Goal: Task Accomplishment & Management: Manage account settings

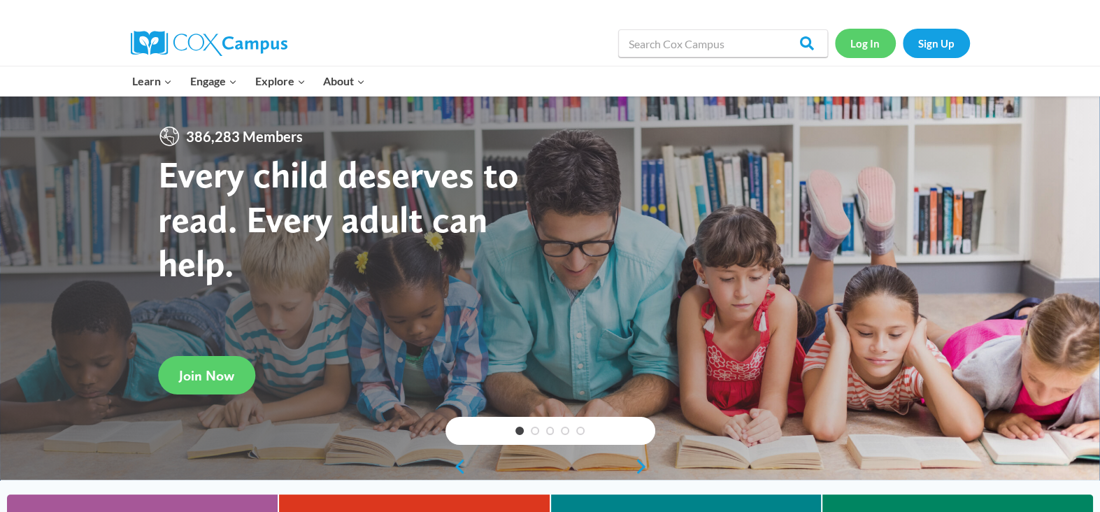
click at [869, 50] on link "Log In" at bounding box center [865, 43] width 61 height 29
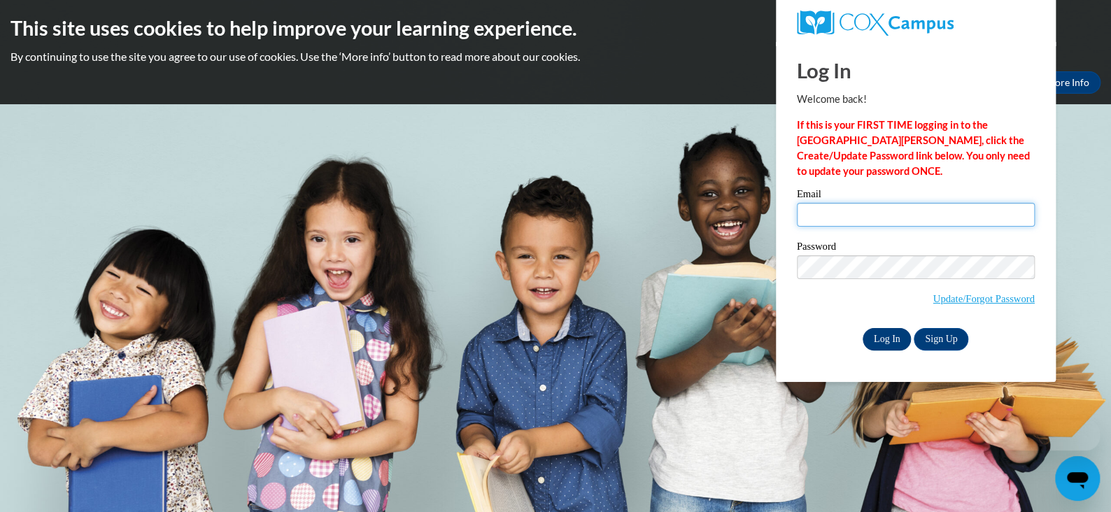
type input "swapna.gudla@gmail.com"
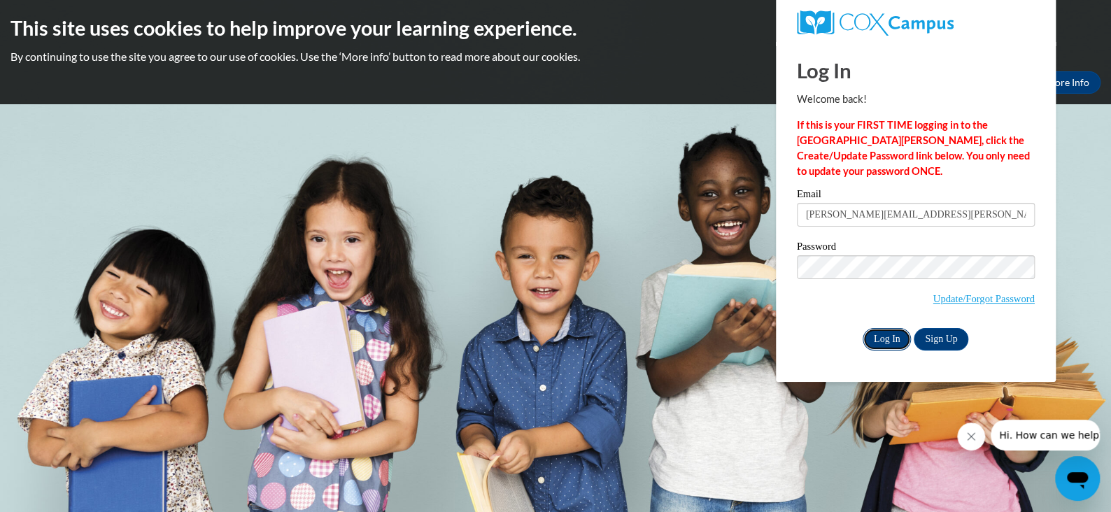
click at [870, 334] on input "Log In" at bounding box center [886, 339] width 49 height 22
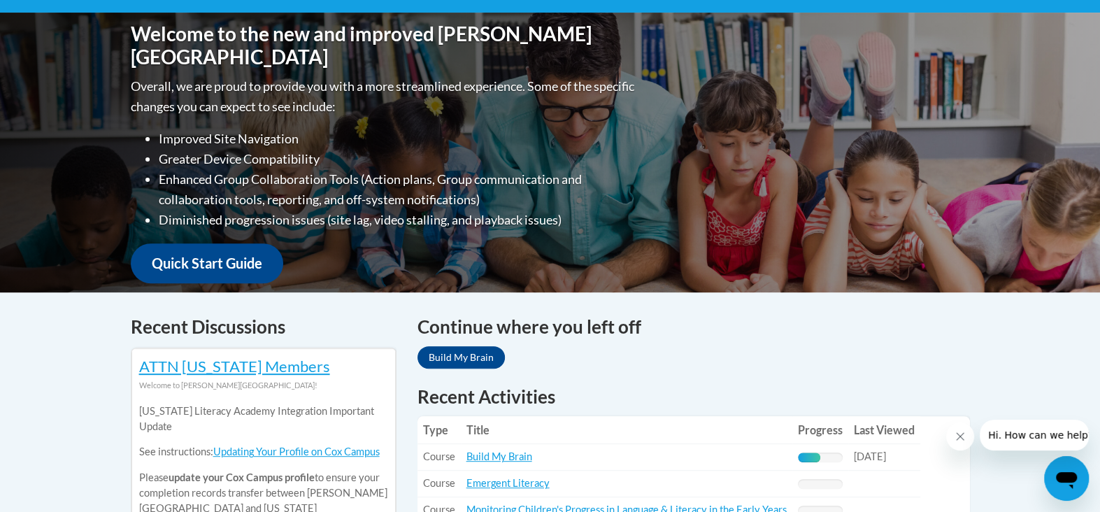
scroll to position [210, 0]
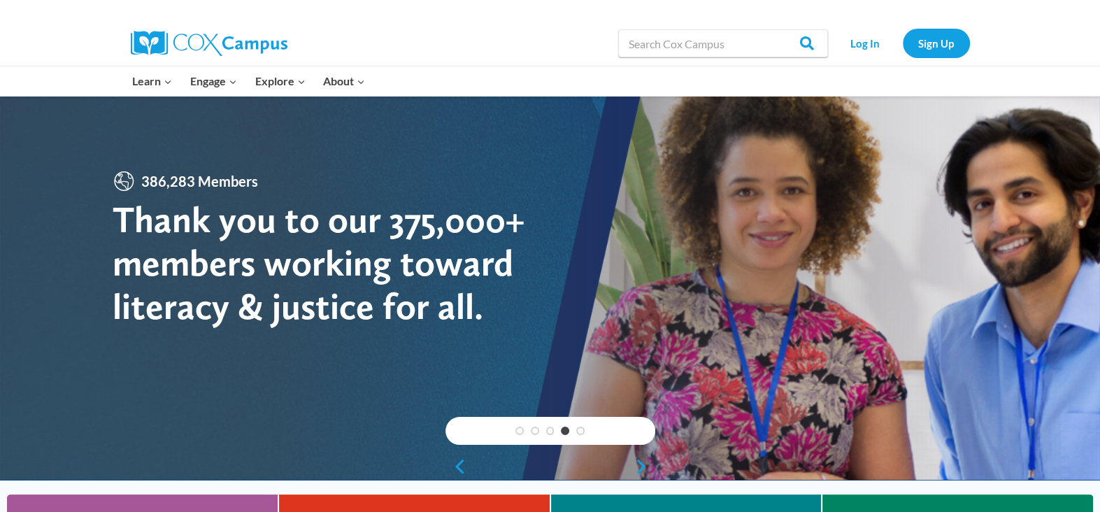
click at [494, 487] on div "The [PERSON_NAME] Campus Yearlong Learning Journey is Back! Join this FREE live…" at bounding box center [550, 306] width 1100 height 420
